Goal: Task Accomplishment & Management: Use online tool/utility

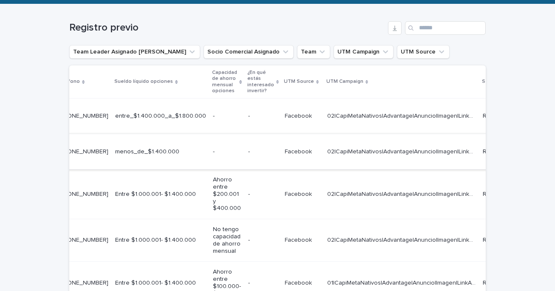
scroll to position [0, 315]
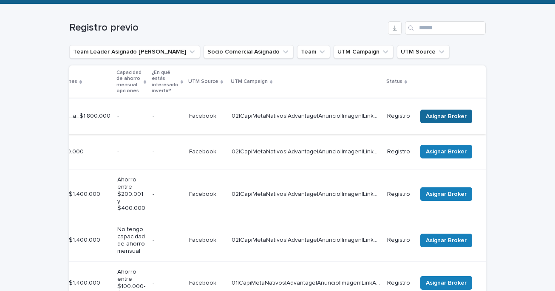
click at [446, 113] on span "Asignar Broker" at bounding box center [445, 116] width 41 height 8
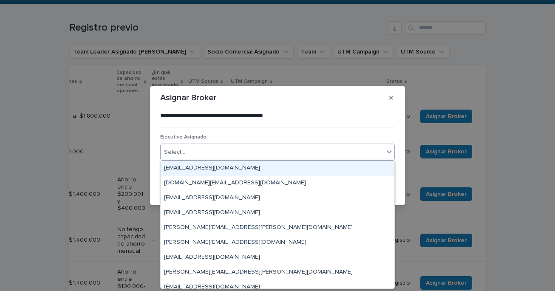
click at [304, 154] on div "Select..." at bounding box center [272, 152] width 223 height 14
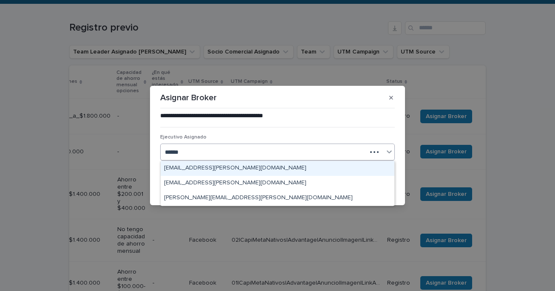
type input "*******"
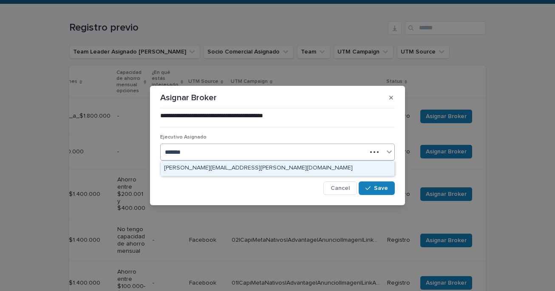
click at [238, 167] on div "[PERSON_NAME][EMAIL_ADDRESS][PERSON_NAME][DOMAIN_NAME]" at bounding box center [278, 168] width 234 height 15
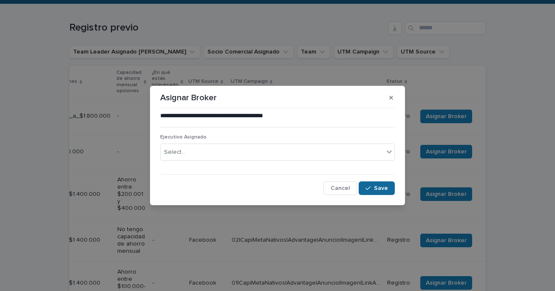
click at [377, 187] on span "Save" at bounding box center [381, 188] width 14 height 6
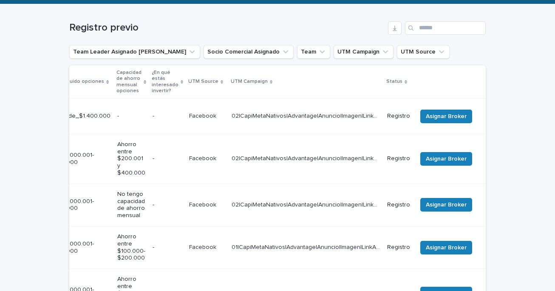
scroll to position [0, 0]
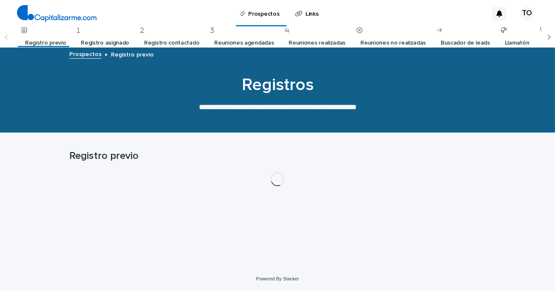
click at [104, 42] on link "Registro asignado" at bounding box center [105, 43] width 48 height 20
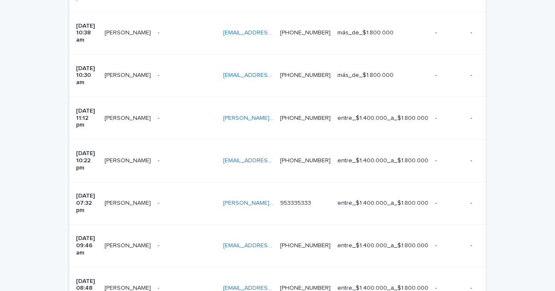
scroll to position [400, 0]
